Goal: Information Seeking & Learning: Find specific fact

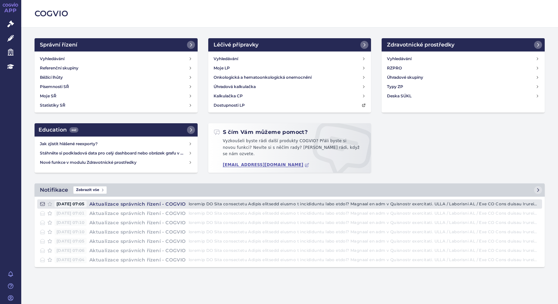
click at [125, 203] on h4 "Aktualizace správních řízení - COGVIO" at bounding box center [138, 204] width 102 height 7
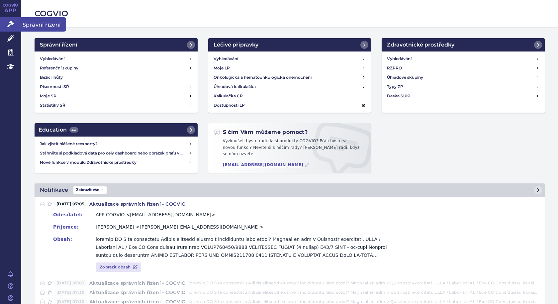
click at [33, 24] on span "Správní řízení" at bounding box center [43, 24] width 45 height 14
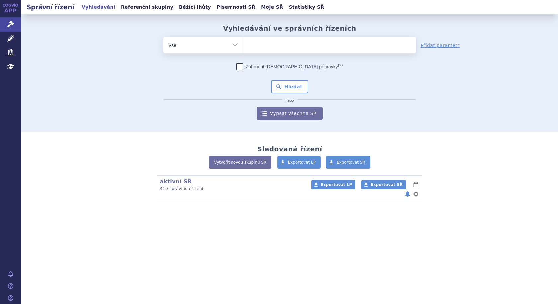
click at [273, 45] on ul at bounding box center [330, 44] width 172 height 14
click at [244, 45] on select at bounding box center [243, 45] width 0 height 17
type input "co"
type input "cos"
type input "cosen"
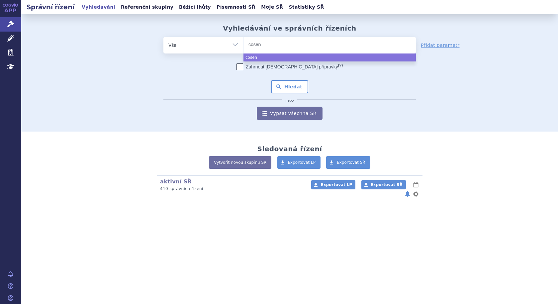
type input "cosent"
type input "cosenty"
type input "cosentyx"
select select "cosentyx"
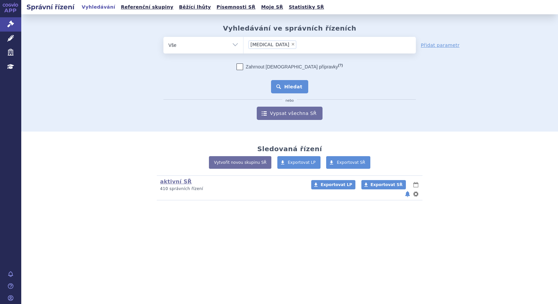
click at [287, 88] on button "Hledat" at bounding box center [290, 86] width 38 height 13
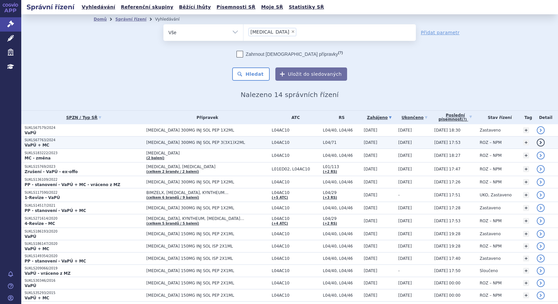
click at [186, 142] on span "COSENTYX 300MG INJ SOL PEP 3(3X1)X2ML" at bounding box center [208, 142] width 122 height 5
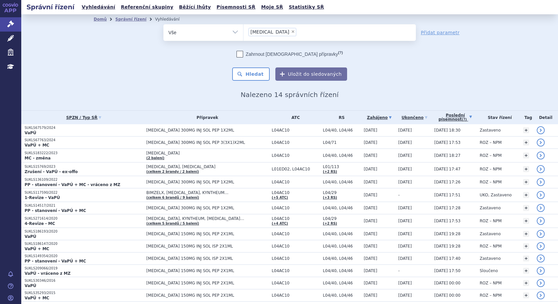
click at [449, 118] on link "Poslední písemnost (?)" at bounding box center [455, 118] width 42 height 14
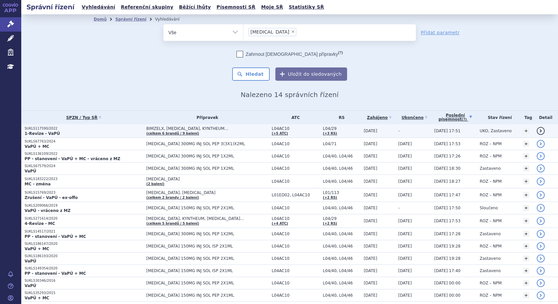
click at [207, 132] on td "BIMZELX, COSENTYX, KYNTHEUM… (celkem 6 brandů / 9 balení)" at bounding box center [206, 131] width 126 height 14
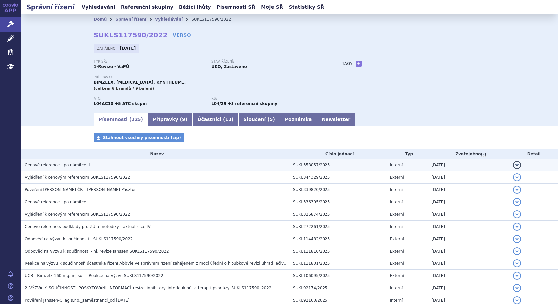
click at [47, 166] on span "Cenové reference - po námitce II" at bounding box center [57, 165] width 65 height 5
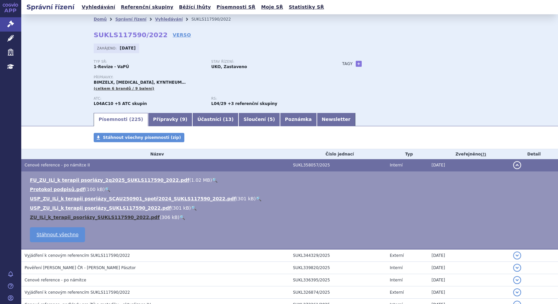
click at [64, 218] on link "ZU_ILi_k_terapii_psoriázy_SUKLS117590_2022.pdf" at bounding box center [95, 217] width 130 height 5
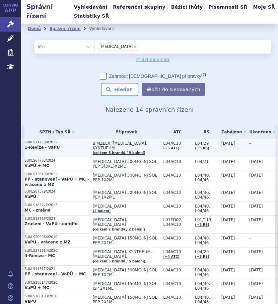
click at [89, 145] on p "1-Revize - VaPÚ" at bounding box center [57, 147] width 65 height 5
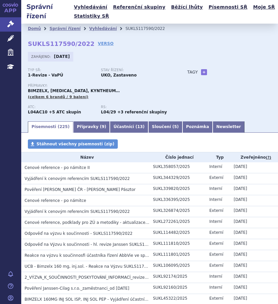
click at [118, 110] on strong "+3 referenční skupiny" at bounding box center [143, 112] width 50 height 5
click at [64, 110] on strong "+5 ATC skupin" at bounding box center [65, 112] width 32 height 5
click at [111, 110] on strong "L04/29" at bounding box center [108, 112] width 15 height 5
click at [118, 109] on div "RS: L04/29 +3 referenční skupiny" at bounding box center [137, 110] width 73 height 10
click at [213, 126] on link "Newsletter" at bounding box center [229, 126] width 32 height 11
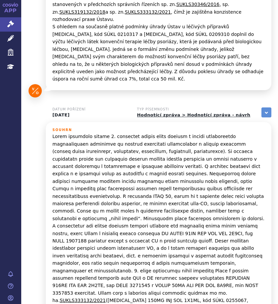
scroll to position [1566, 0]
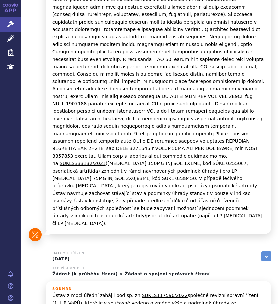
drag, startPoint x: 244, startPoint y: 123, endPoint x: 253, endPoint y: 131, distance: 12.0
copy p "skupiny v zásadě terapeuticky zaměnitelných přípravků ze skupiny inhibitorů int…"
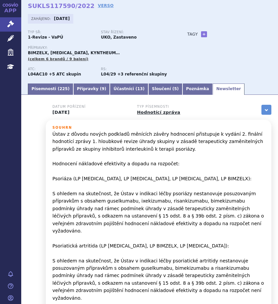
scroll to position [0, 0]
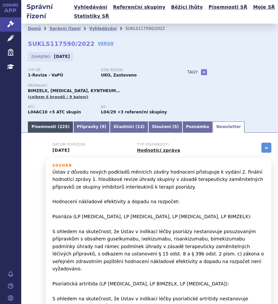
click at [48, 125] on link "Písemnosti ( 225 )" at bounding box center [51, 126] width 46 height 11
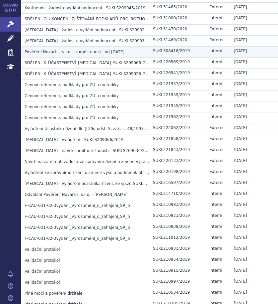
scroll to position [2199, 0]
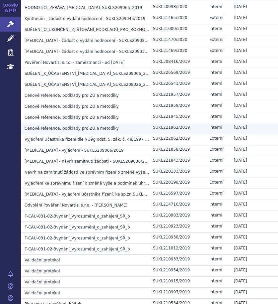
click at [66, 131] on span "Cenové reference, podklady pro ZÚ a metodiky" at bounding box center [72, 128] width 94 height 5
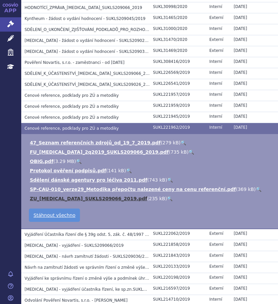
click at [71, 200] on link "ZU_COSENTYX_SUKLS209066_2019.pdf" at bounding box center [89, 198] width 118 height 5
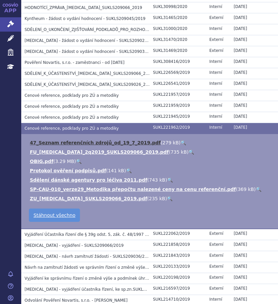
click at [49, 144] on link "47_Seznam referenčních zdrojů_od_19_7_2019.pdf" at bounding box center [95, 142] width 131 height 5
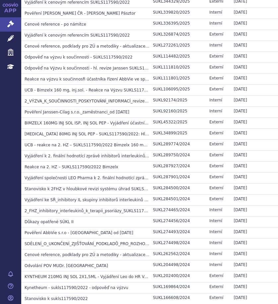
scroll to position [0, 0]
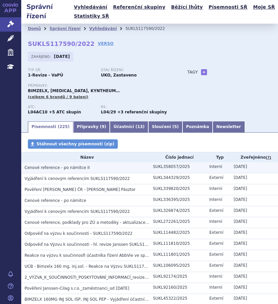
click at [54, 167] on span "Cenové reference - po námitce II" at bounding box center [57, 167] width 65 height 5
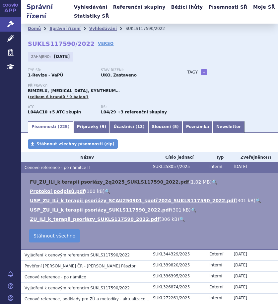
click at [92, 180] on link "FU_ZU_ILi_k terapii psoriázy_2q2025_SUKLS117590_2022.pdf" at bounding box center [109, 181] width 159 height 5
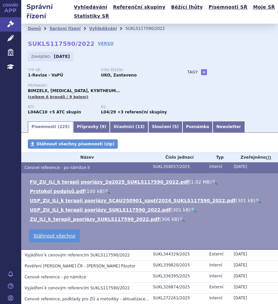
click at [79, 166] on span "Cenové reference - po námitce II" at bounding box center [57, 167] width 65 height 5
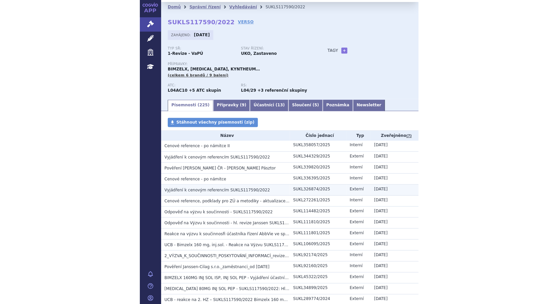
scroll to position [33, 0]
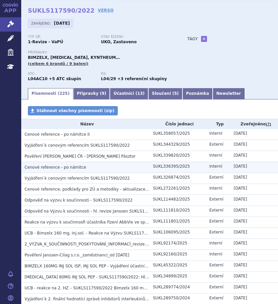
click at [56, 168] on span "Cenové reference - po námitce" at bounding box center [56, 167] width 62 height 5
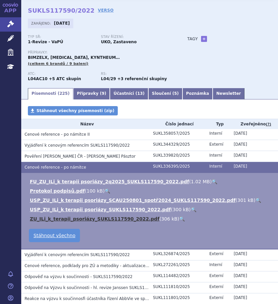
click at [53, 216] on link "ZU_ILi_k_terapii_psoriázy_SUKLS117590_2022.pdf" at bounding box center [95, 218] width 130 height 5
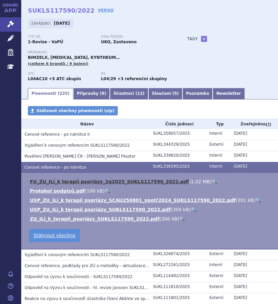
click at [57, 181] on link "FU_ZU_ILi_k terapii psoriázy_2q2025_SUKLS117590_2022.pdf" at bounding box center [109, 181] width 159 height 5
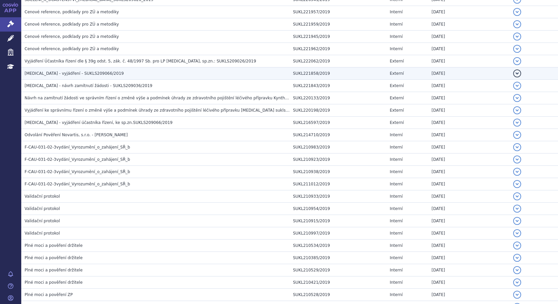
scroll to position [2606, 0]
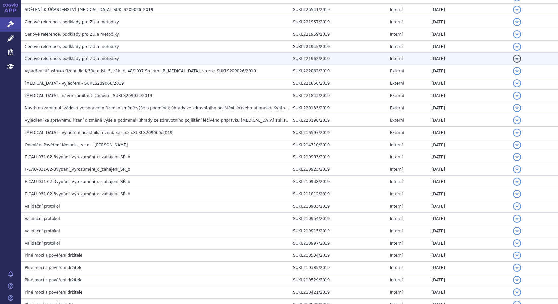
click at [51, 56] on h3 "Cenové reference, podklady pro ZÚ a metodiky" at bounding box center [157, 58] width 265 height 7
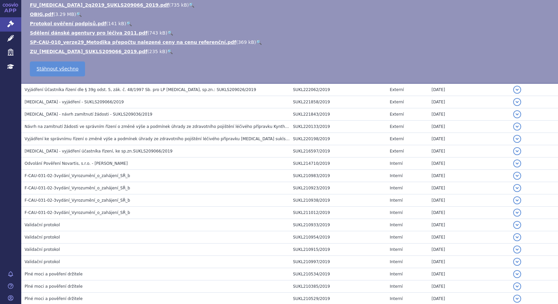
scroll to position [2528, 0]
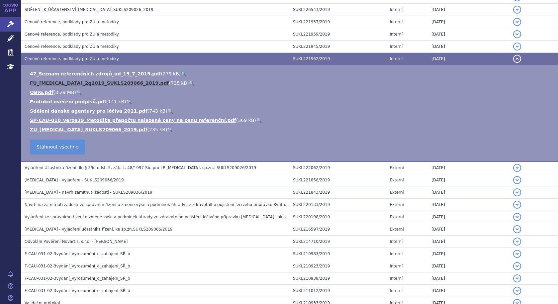
click at [52, 80] on link "FU_COSENTYX_2q2019_SUKLS209066_2019.pdf" at bounding box center [99, 82] width 139 height 5
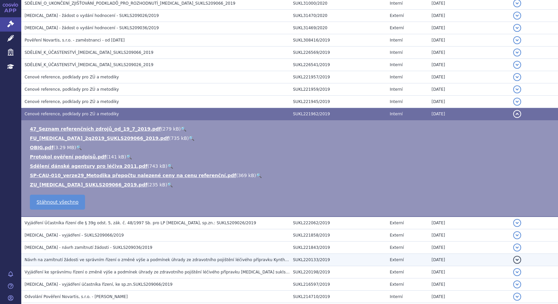
scroll to position [2459, 0]
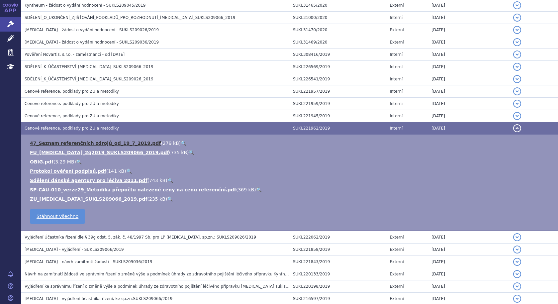
click at [116, 143] on link "47_Seznam referenčních zdrojů_od_19_7_2019.pdf" at bounding box center [95, 143] width 131 height 5
